Goal: Task Accomplishment & Management: Use online tool/utility

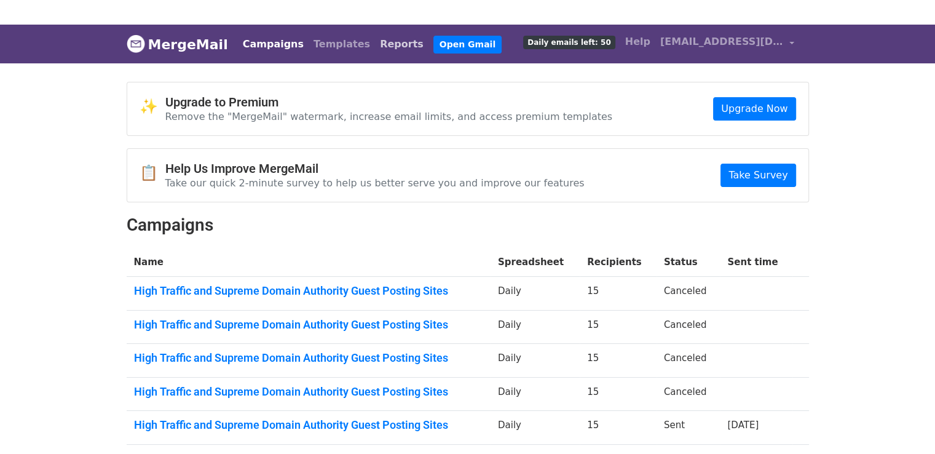
click at [428, 47] on link "Reports" at bounding box center [401, 44] width 53 height 25
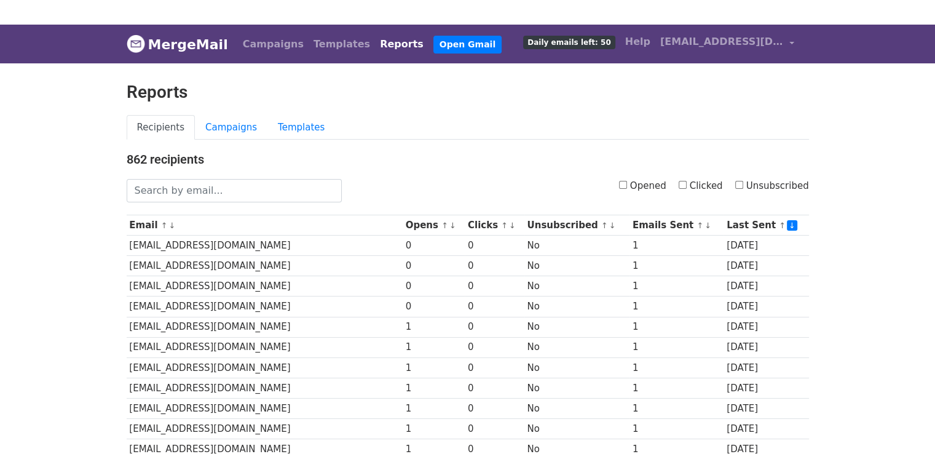
click at [627, 183] on input "Opened" at bounding box center [623, 185] width 8 height 8
checkbox input "true"
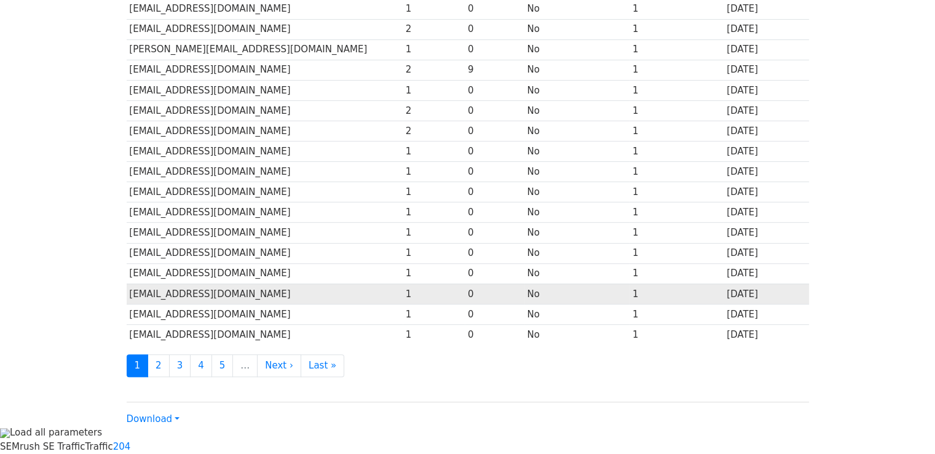
scroll to position [543, 0]
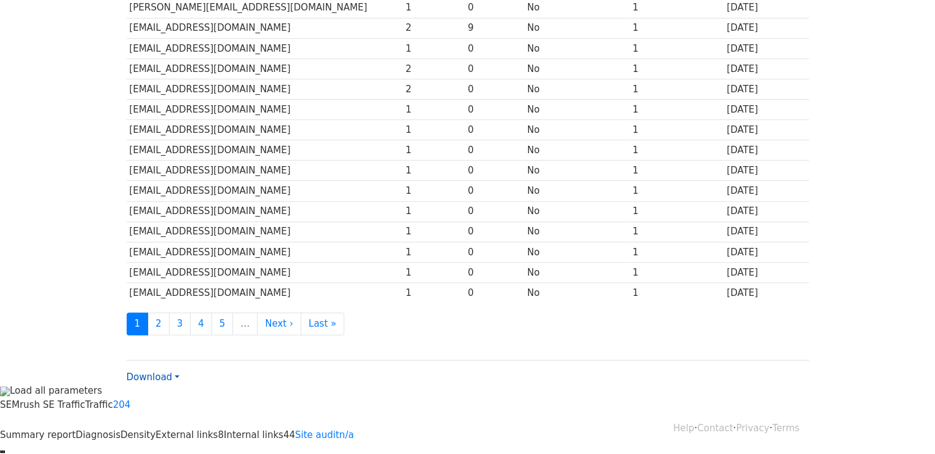
click at [137, 371] on link "Download" at bounding box center [153, 376] width 53 height 11
click at [161, 419] on link "Excel" at bounding box center [175, 420] width 97 height 20
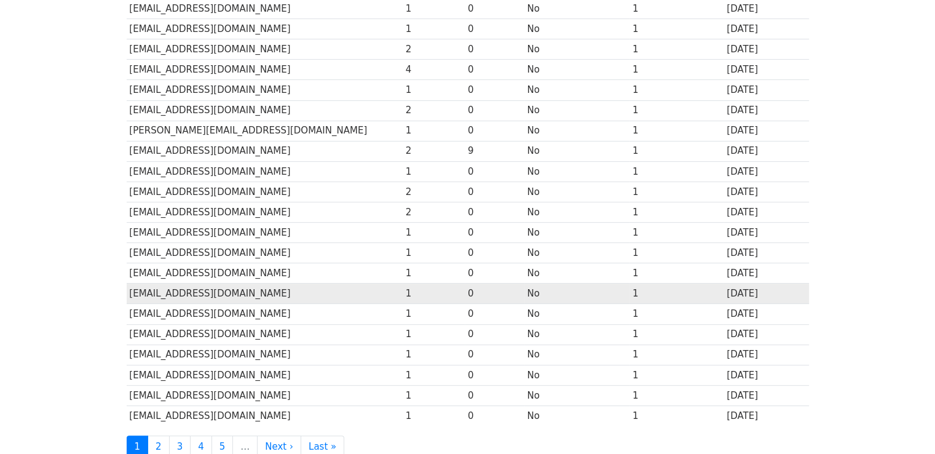
scroll to position [297, 0]
